Goal: Information Seeking & Learning: Learn about a topic

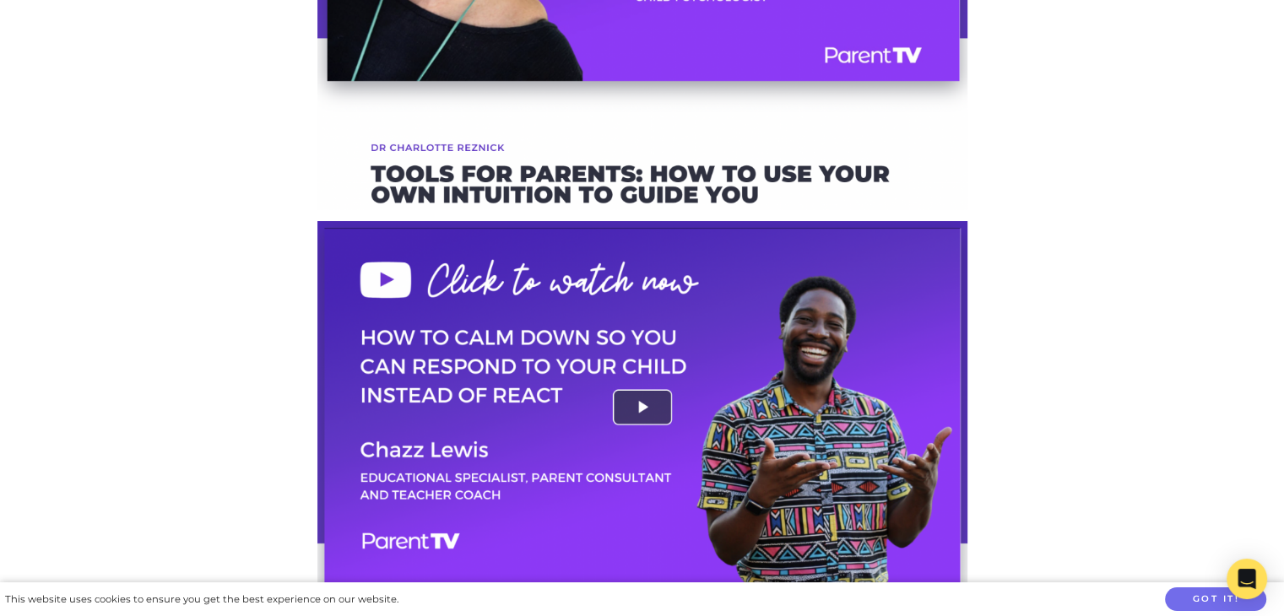
scroll to position [3124, 0]
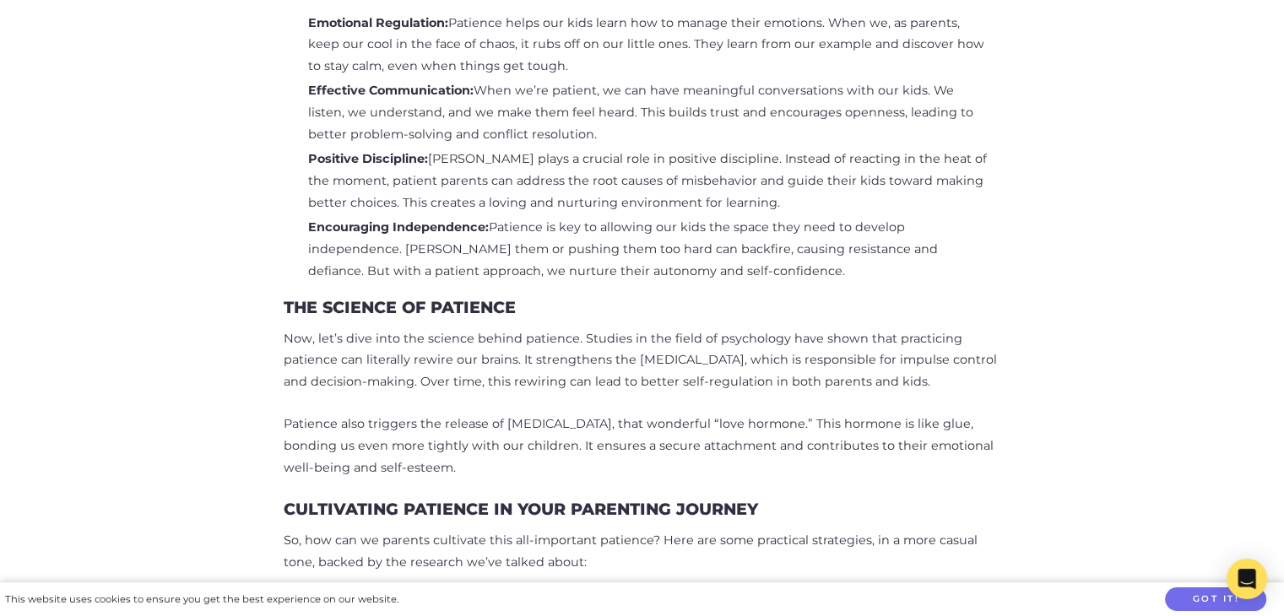
scroll to position [1351, 0]
